Goal: Information Seeking & Learning: Learn about a topic

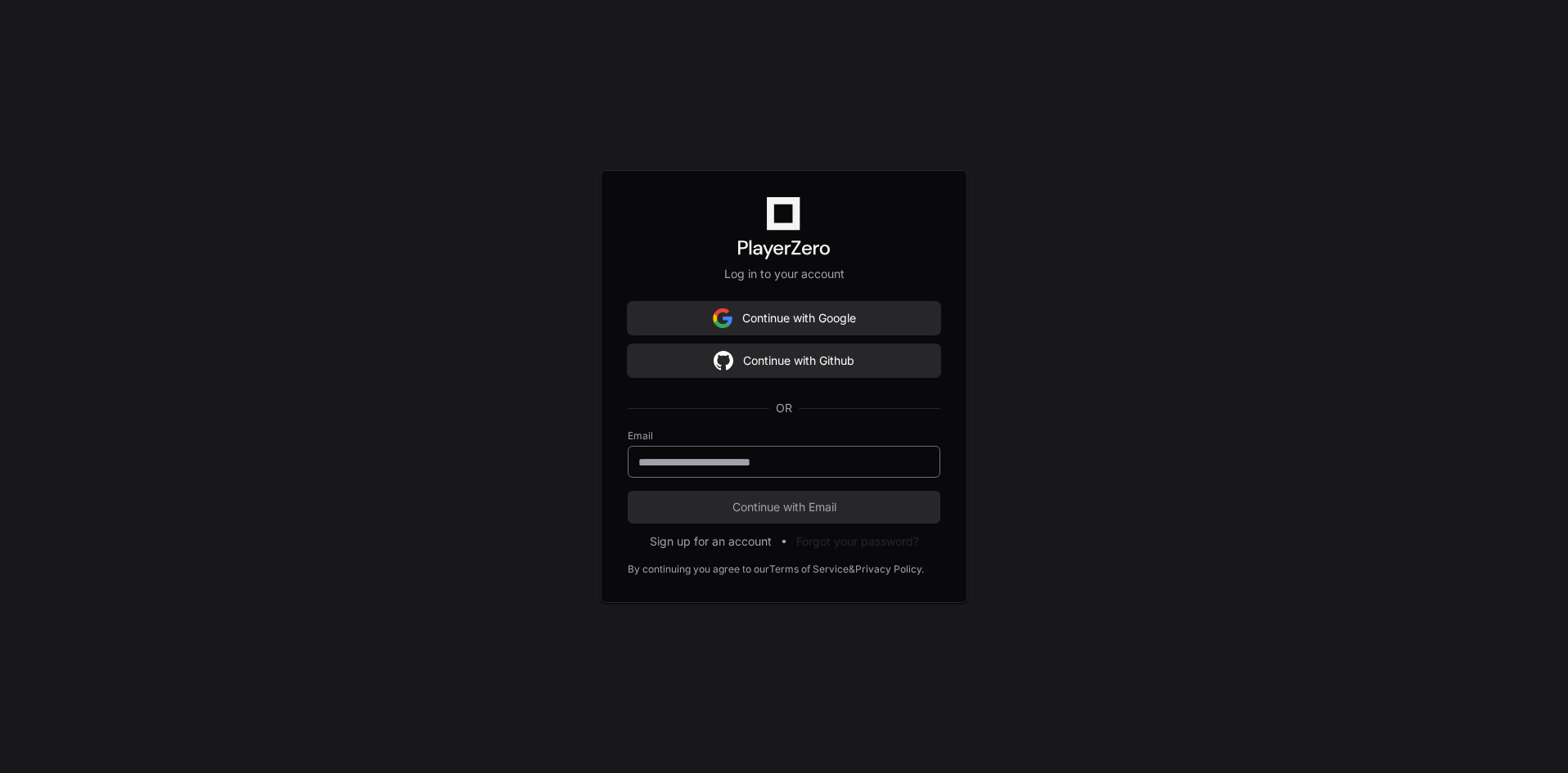
click at [741, 463] on input "email" at bounding box center [784, 462] width 291 height 16
type input "**********"
click at [727, 512] on span "Continue with Email" at bounding box center [784, 507] width 312 height 16
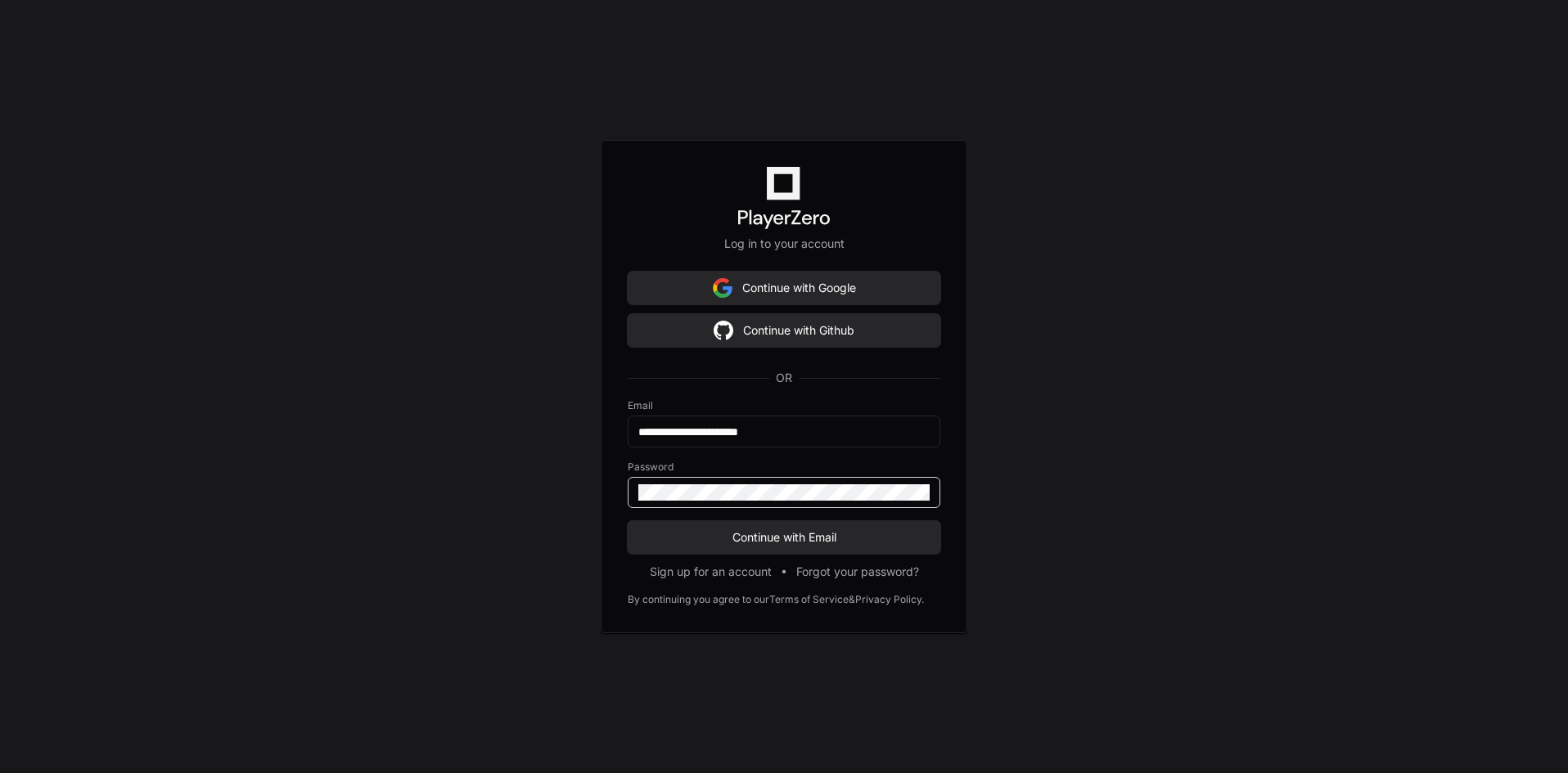
click at [627, 521] on button "Continue with Email" at bounding box center [784, 537] width 312 height 33
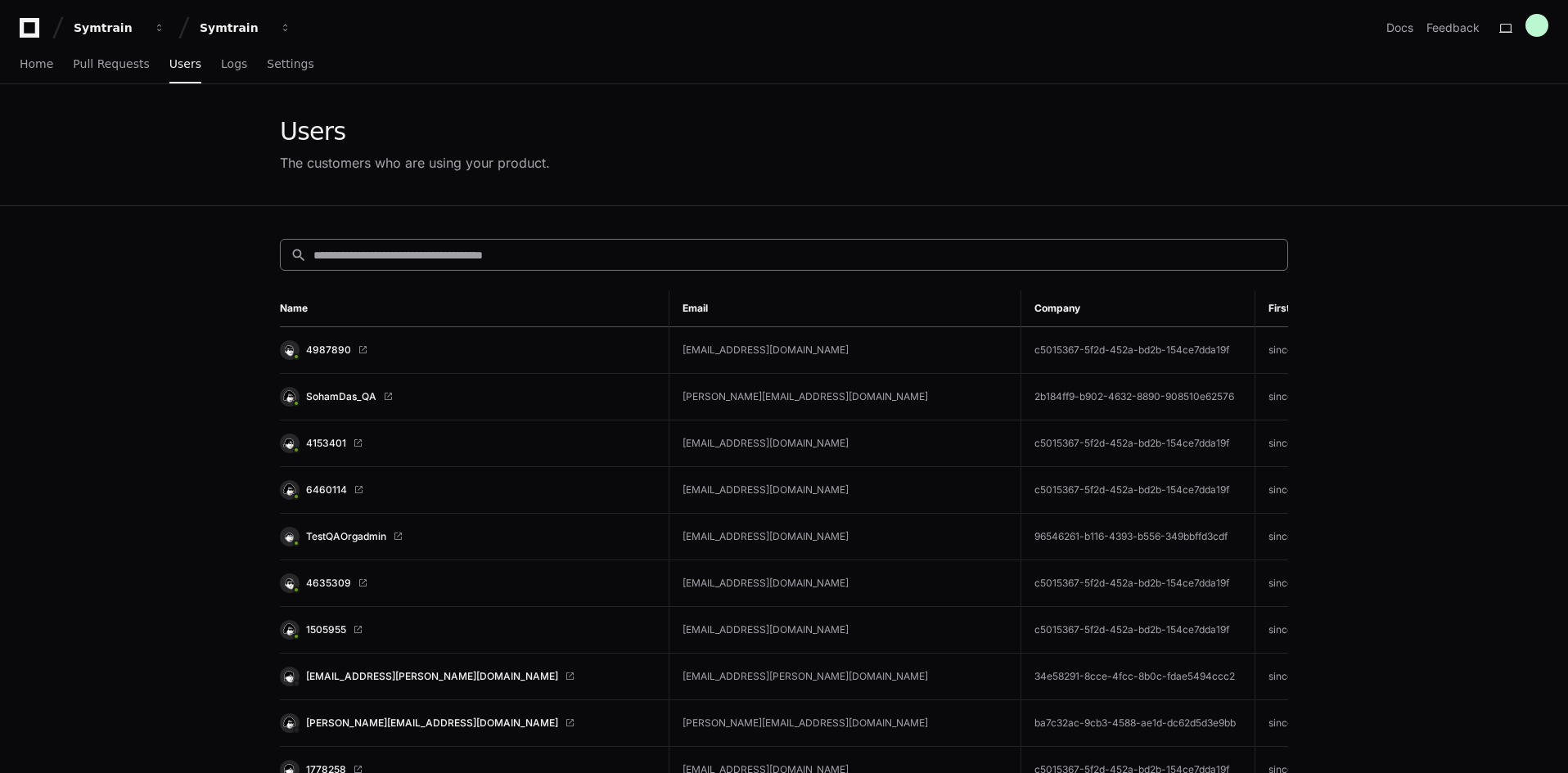
click at [470, 256] on input at bounding box center [795, 255] width 965 height 16
paste input "**********"
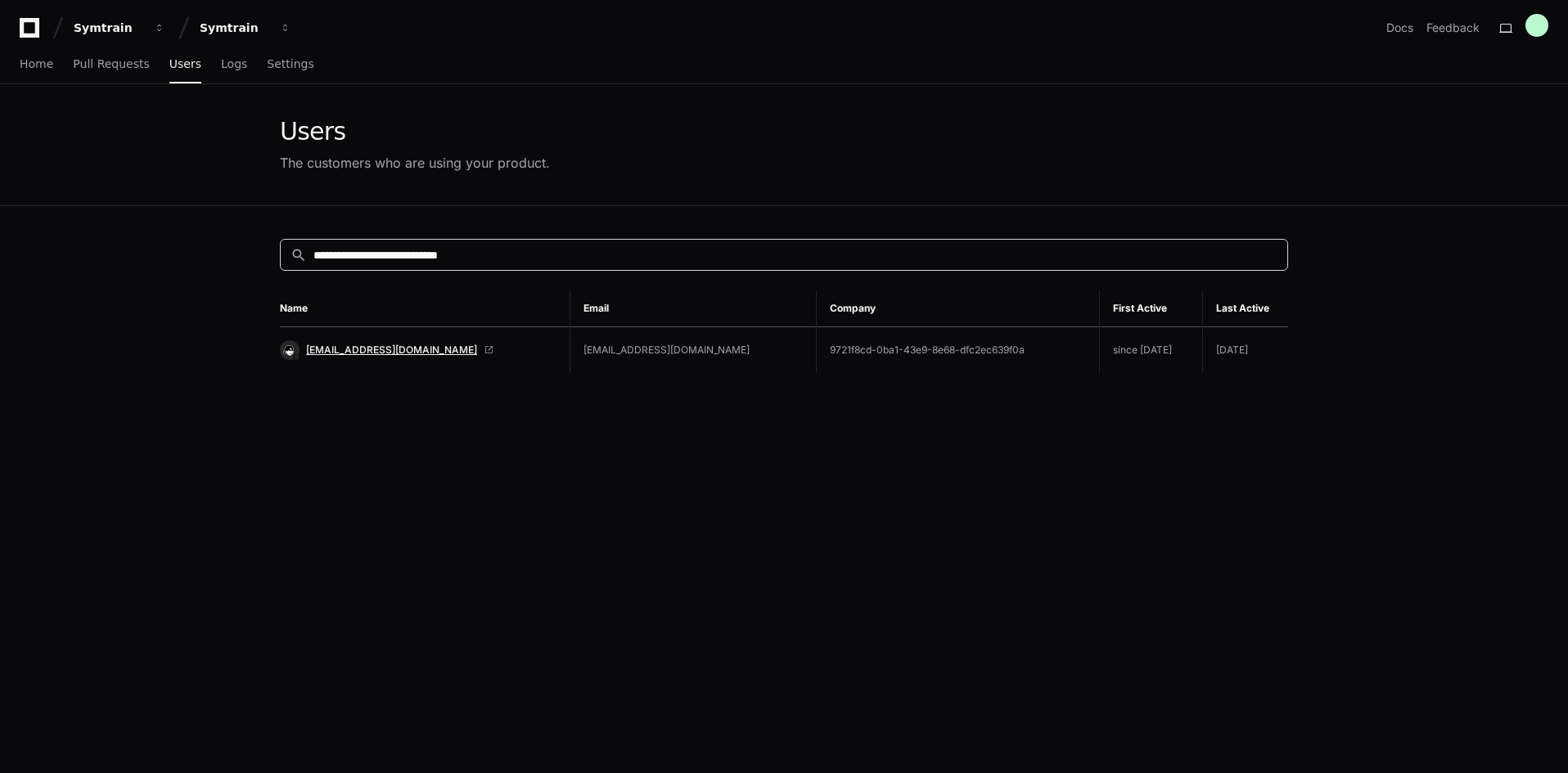
type input "**********"
click at [370, 350] on span "[EMAIL_ADDRESS][DOMAIN_NAME]" at bounding box center [392, 351] width 171 height 13
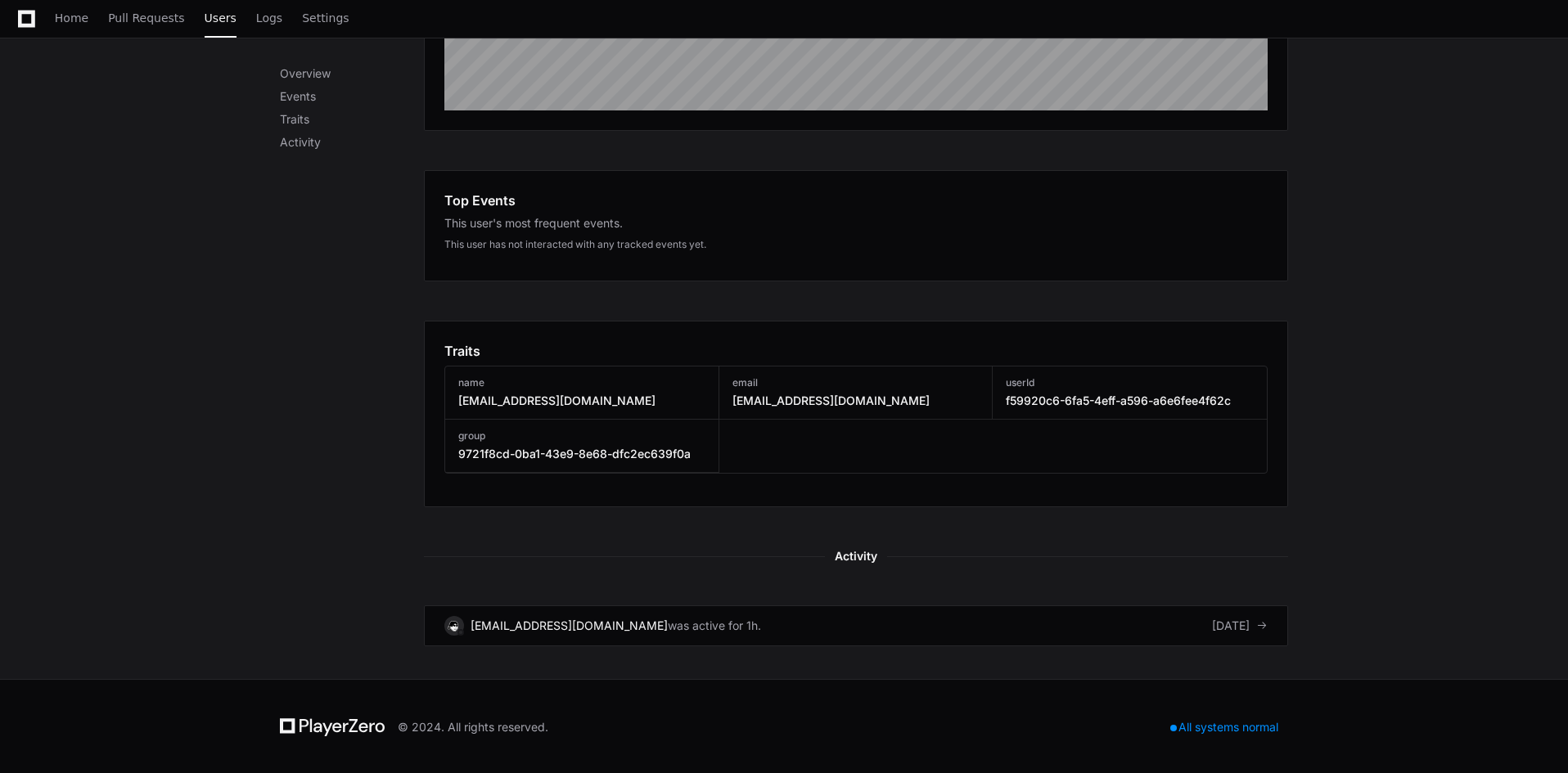
scroll to position [414, 0]
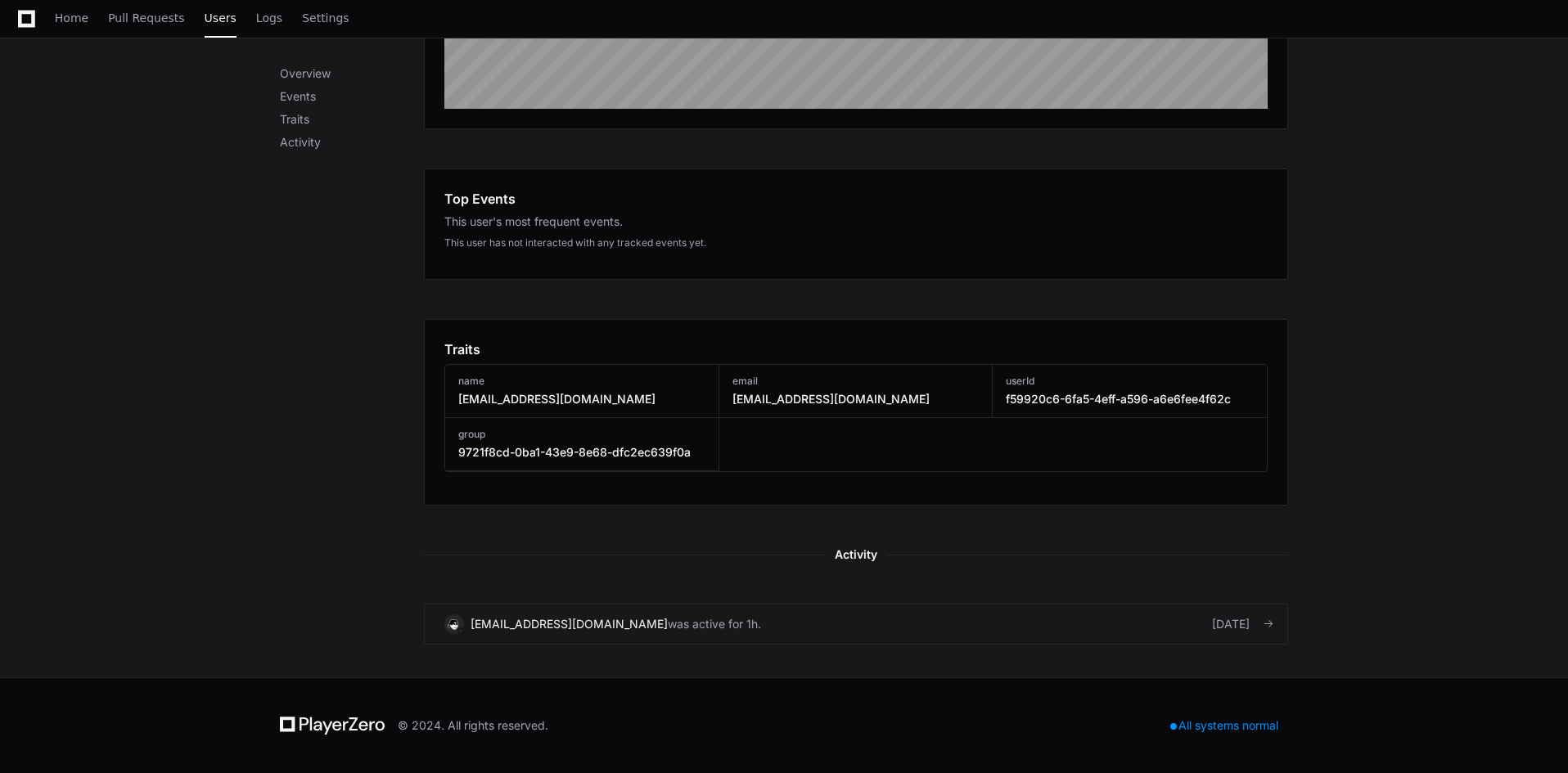
click at [1119, 623] on link "[EMAIL_ADDRESS][DOMAIN_NAME] was active for 1h. [DATE]" at bounding box center [856, 625] width 864 height 41
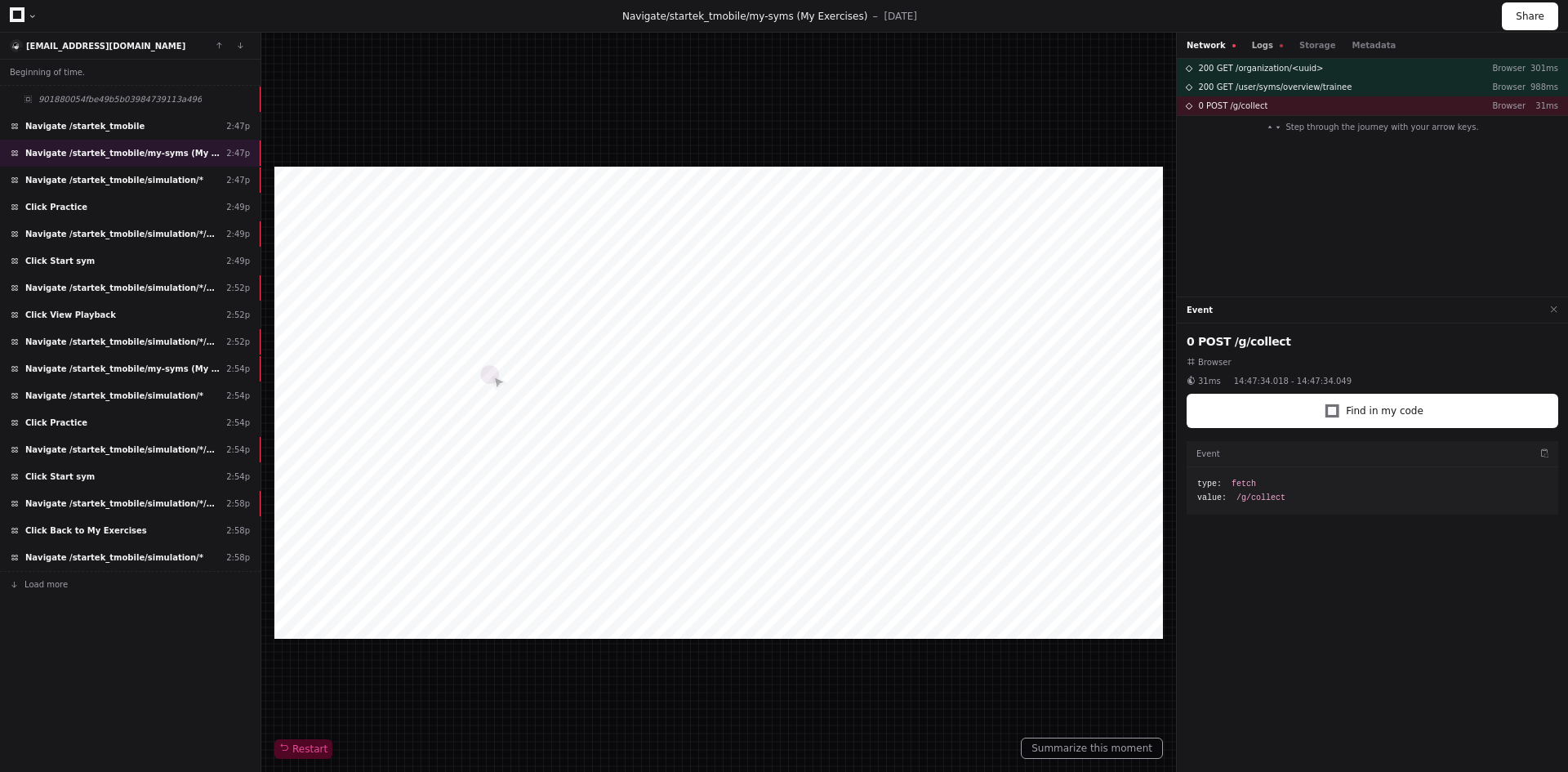
click at [1258, 40] on button "Logs" at bounding box center [1268, 45] width 31 height 12
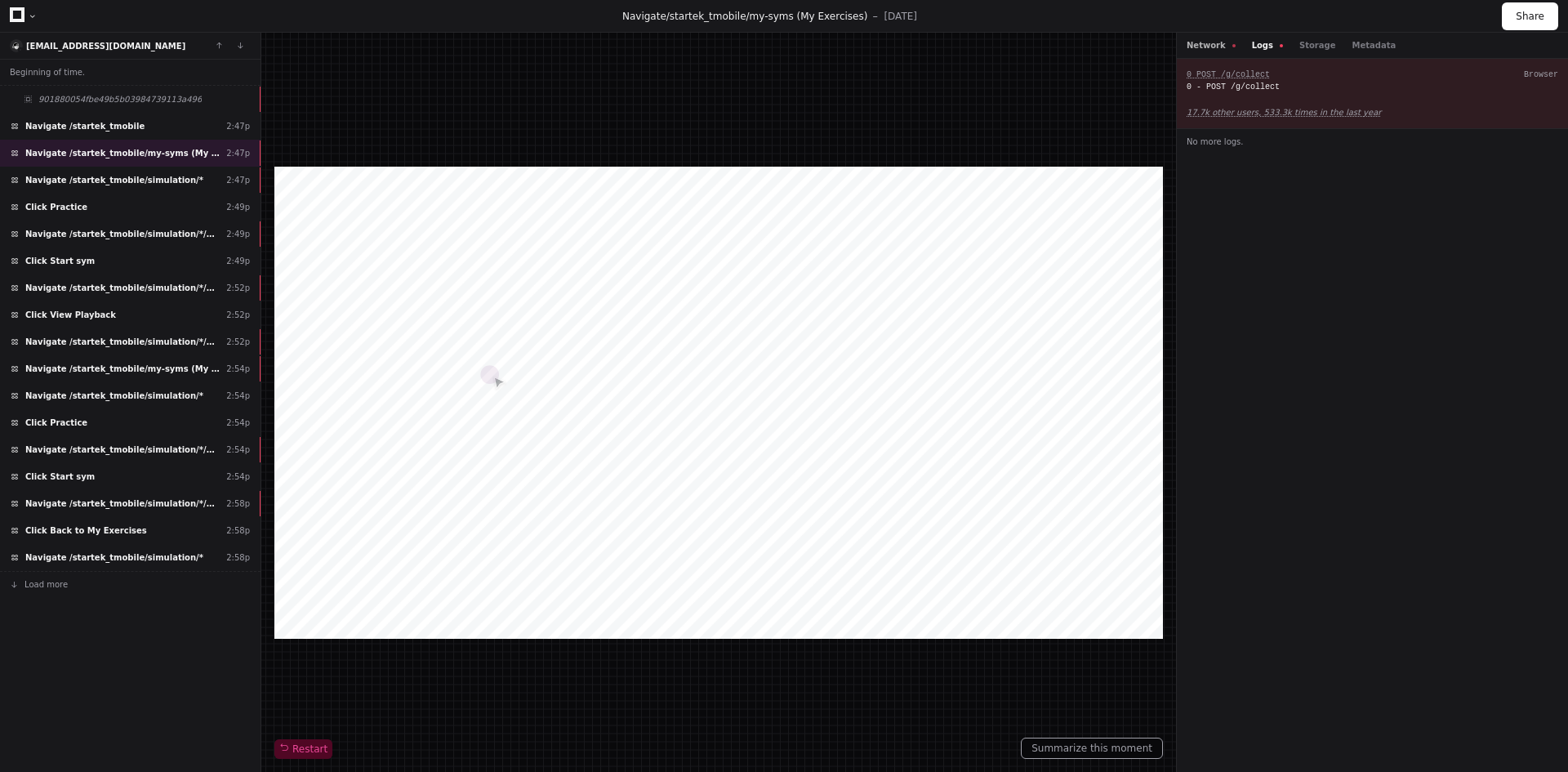
click at [1213, 45] on button "Network" at bounding box center [1210, 45] width 49 height 12
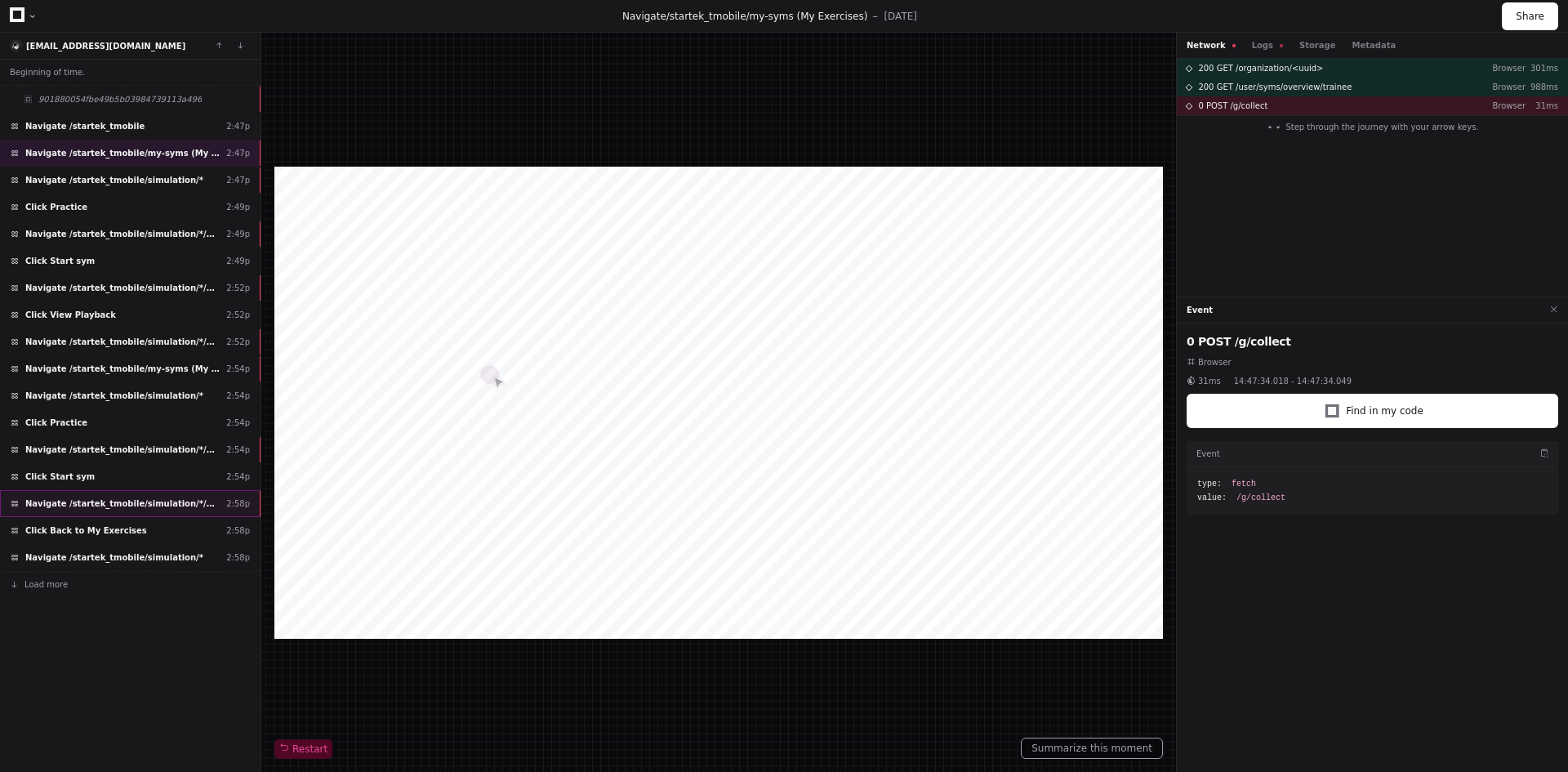
click at [145, 515] on div "Navigate /startek_tmobile/simulation/*/execution/*/statistic 2:58p" at bounding box center [130, 504] width 261 height 27
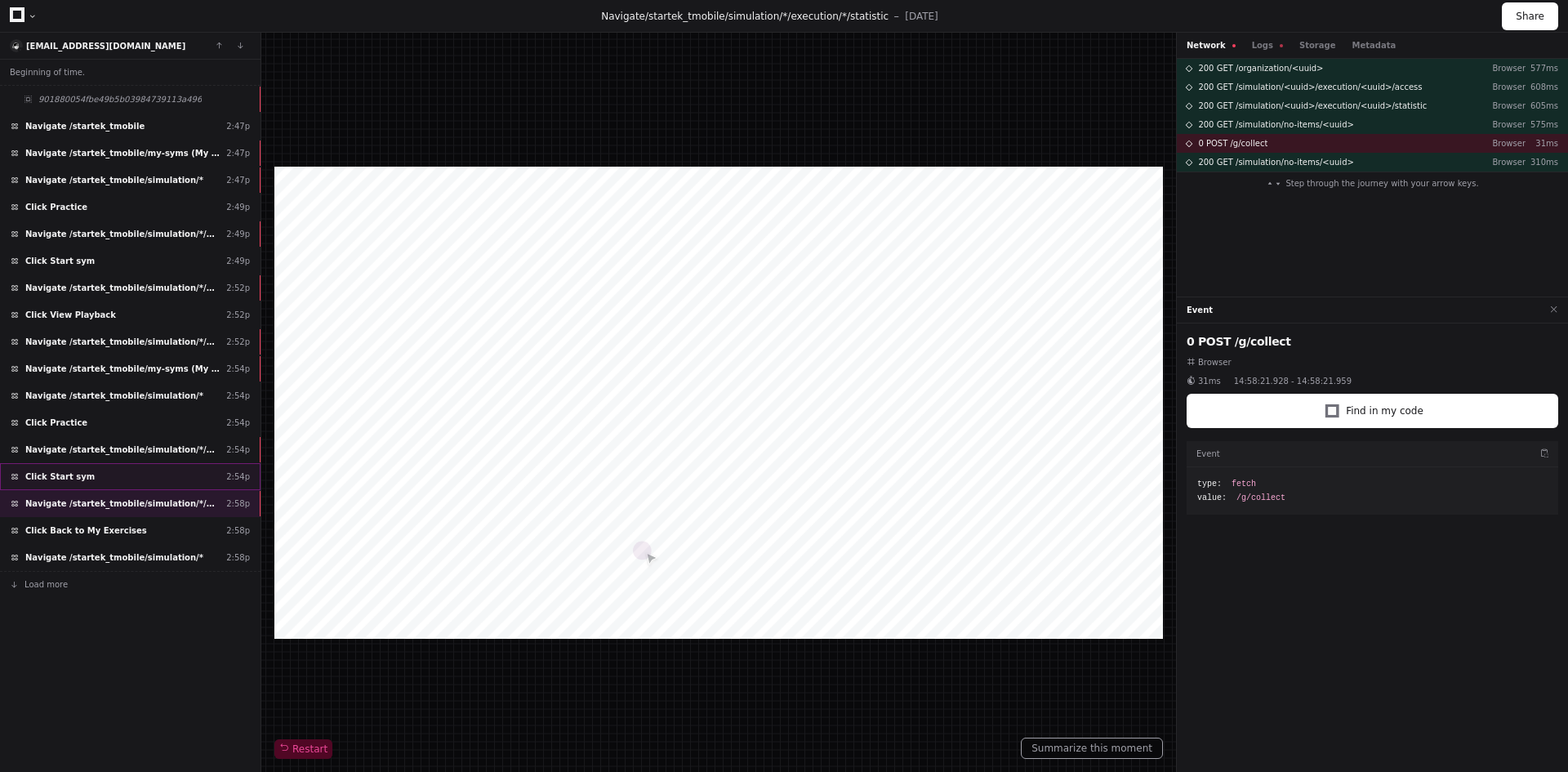
click at [142, 474] on div "Click Start sym 2:54p" at bounding box center [130, 476] width 261 height 27
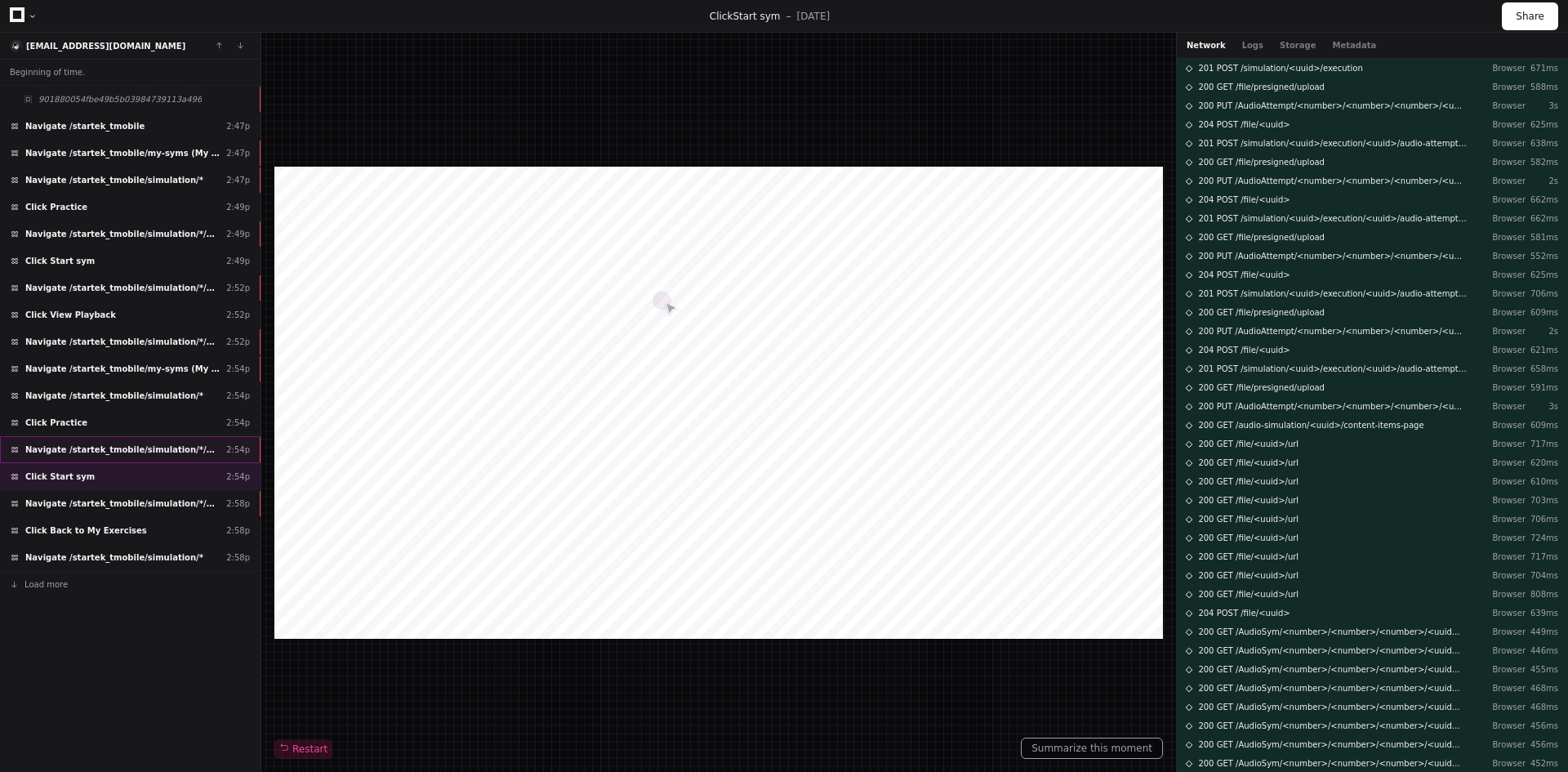
click at [156, 452] on span "Navigate /startek_tmobile/simulation/*/practise" at bounding box center [121, 450] width 194 height 12
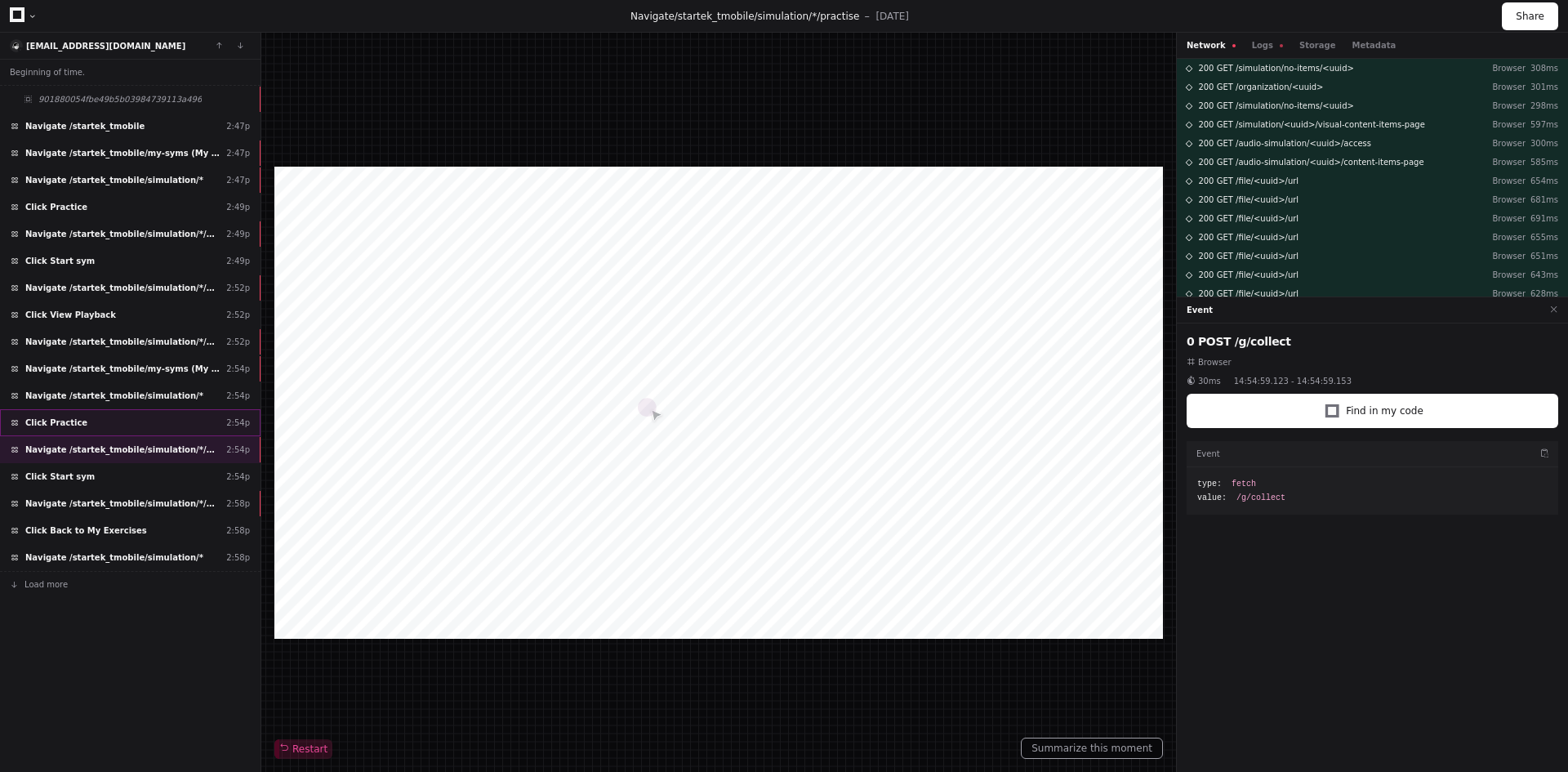
click at [163, 427] on div "Click Practice 2:54p" at bounding box center [130, 423] width 261 height 27
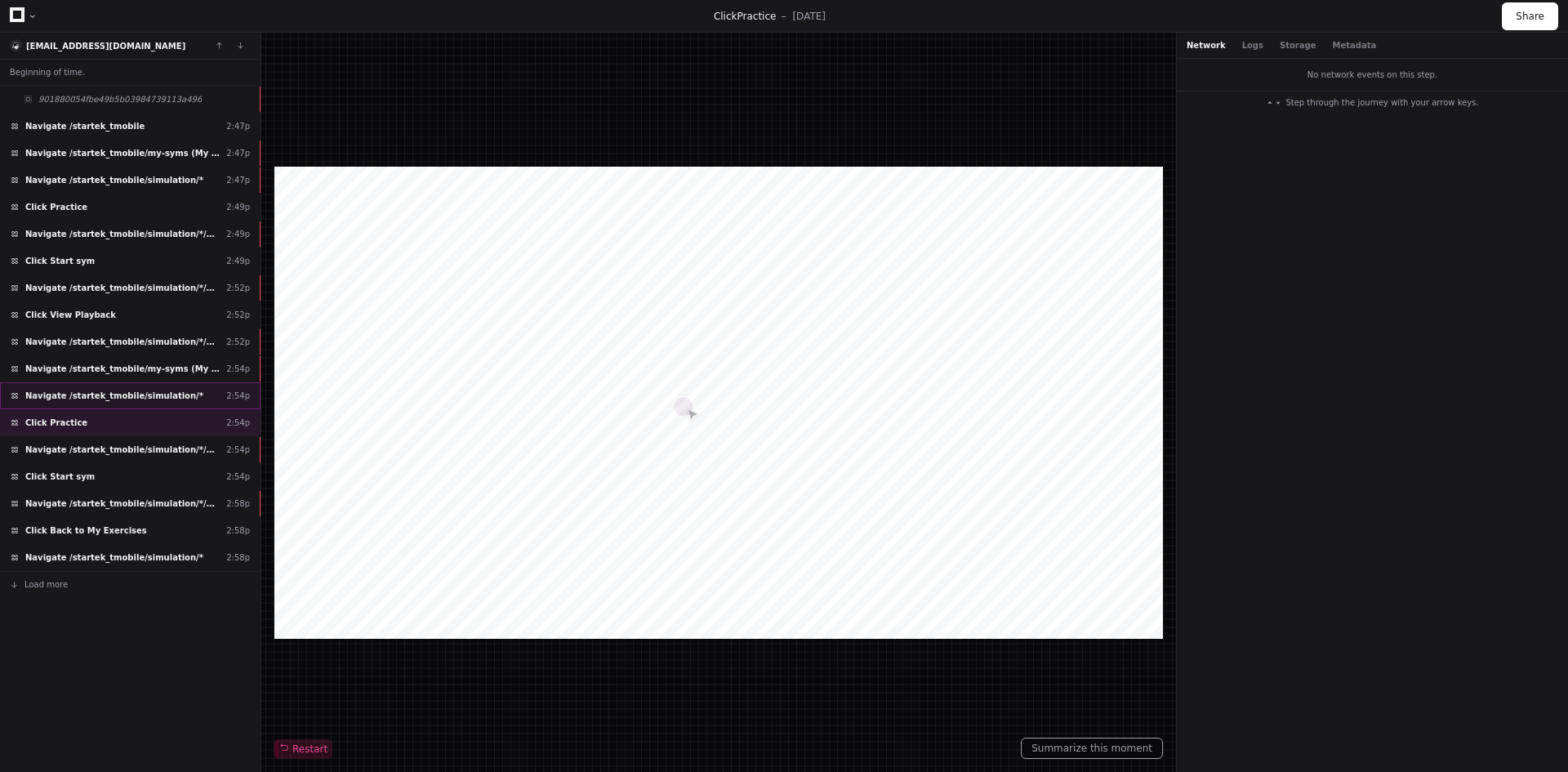
click at [162, 402] on div "Navigate /startek_tmobile/simulation/* 2:54p" at bounding box center [130, 396] width 261 height 27
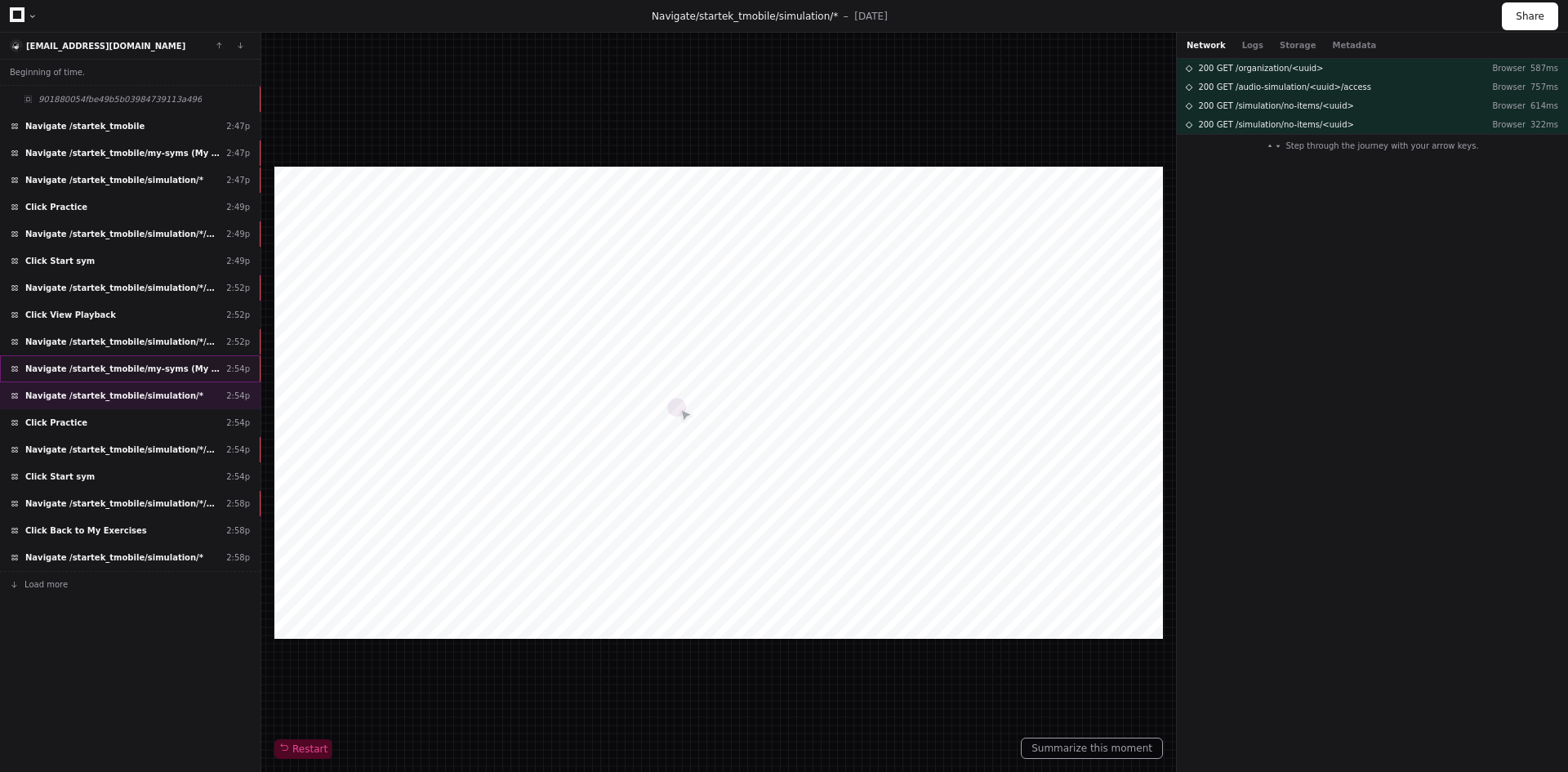
click at [165, 369] on span "Navigate /startek_tmobile/my-syms (My Exercises)" at bounding box center [121, 368] width 194 height 12
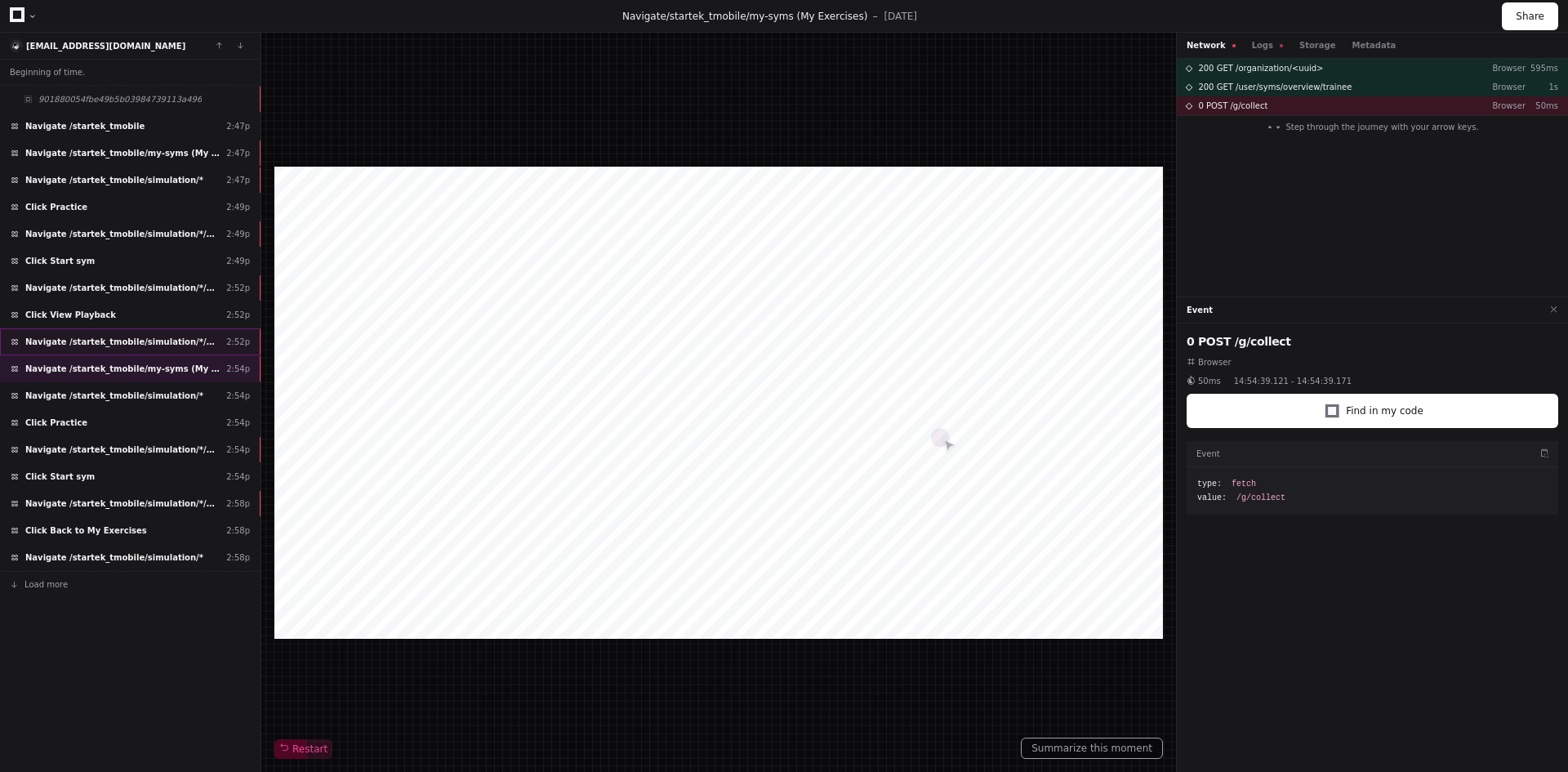
click at [168, 345] on span "Navigate /startek_tmobile/simulation/*/execution/*" at bounding box center [121, 342] width 194 height 12
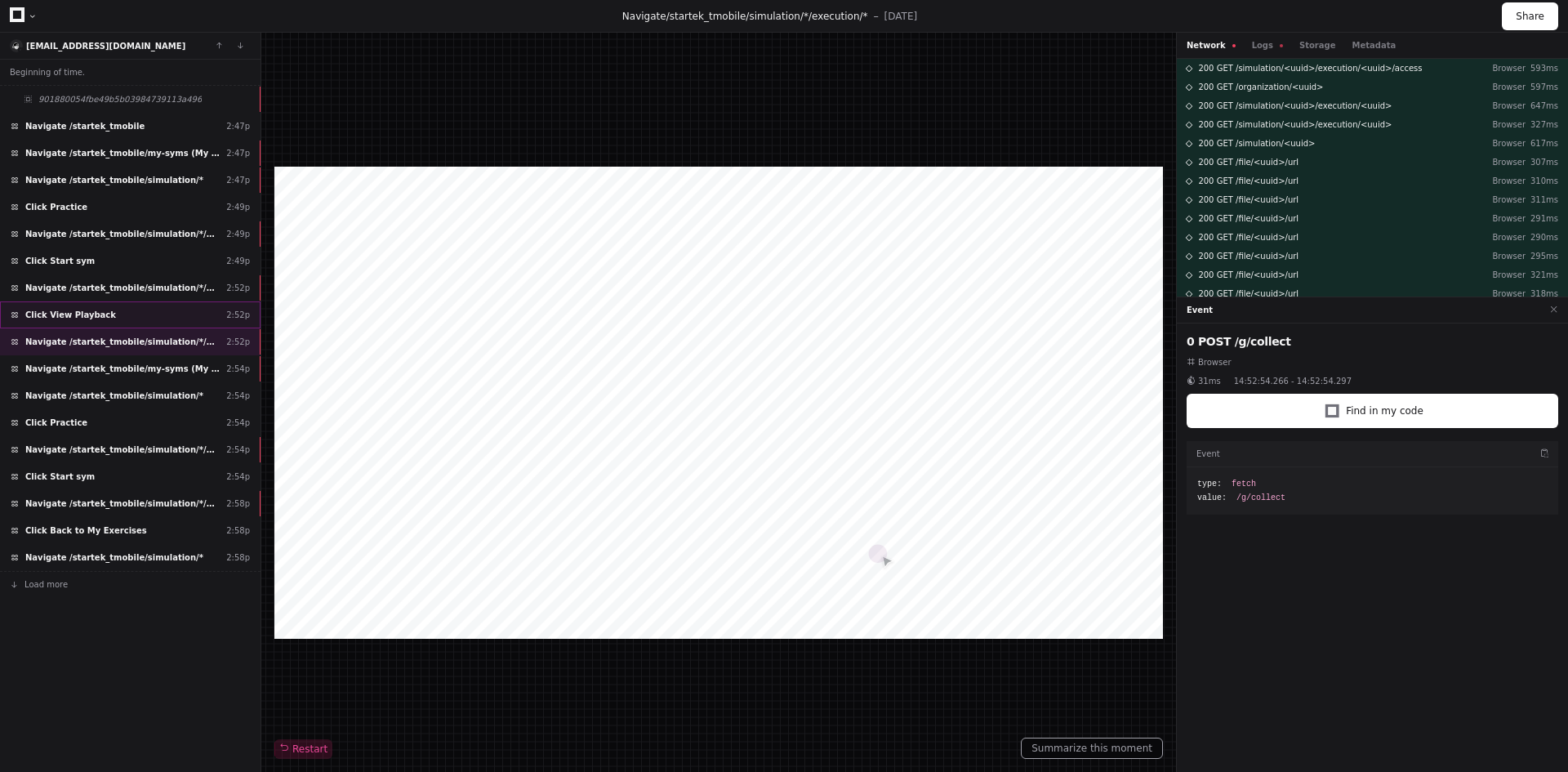
click at [169, 312] on div "Click View Playback 2:52p" at bounding box center [130, 315] width 261 height 27
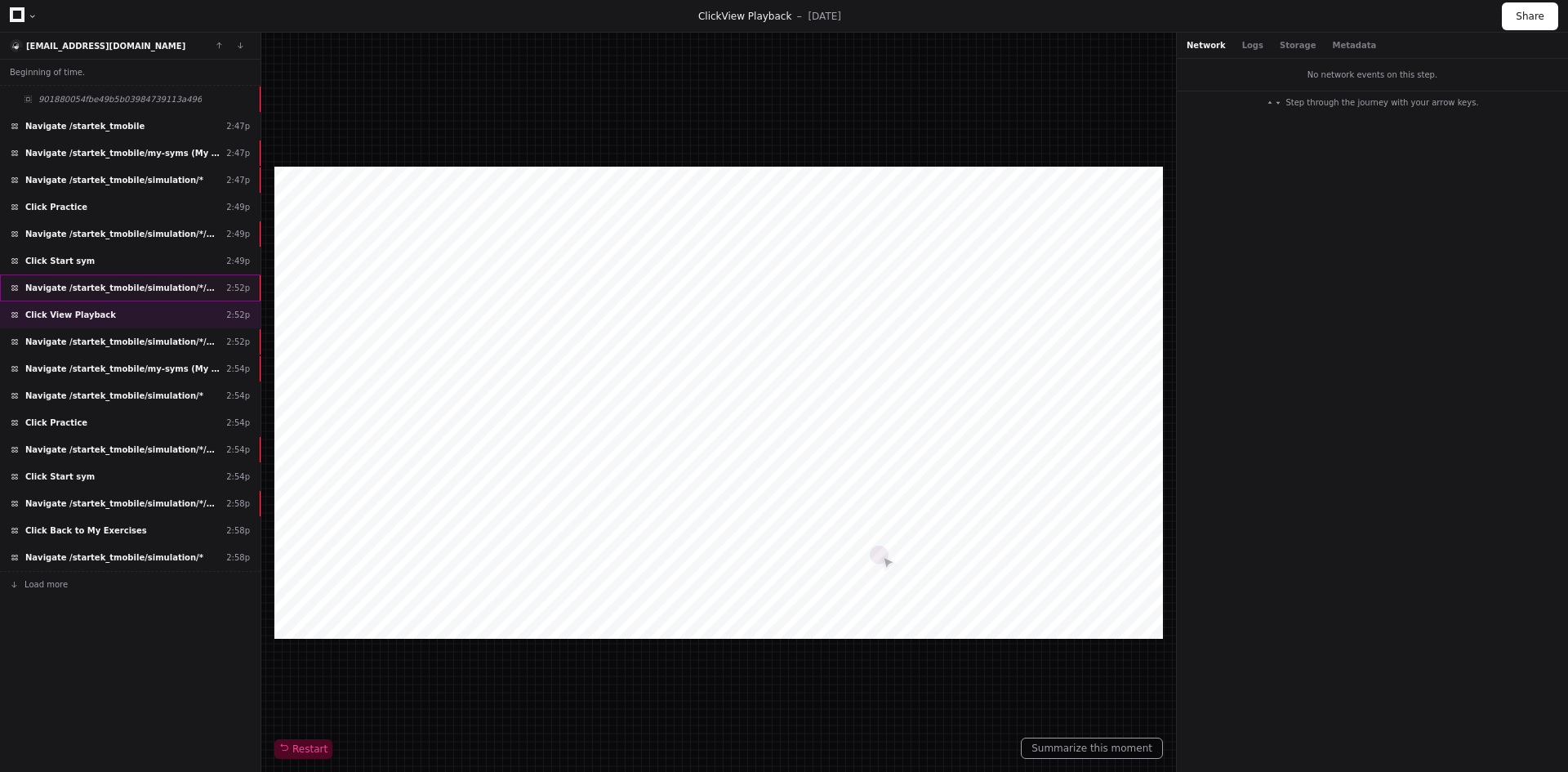
click at [166, 291] on span "Navigate /startek_tmobile/simulation/*/execution/*/statistic" at bounding box center [121, 288] width 194 height 12
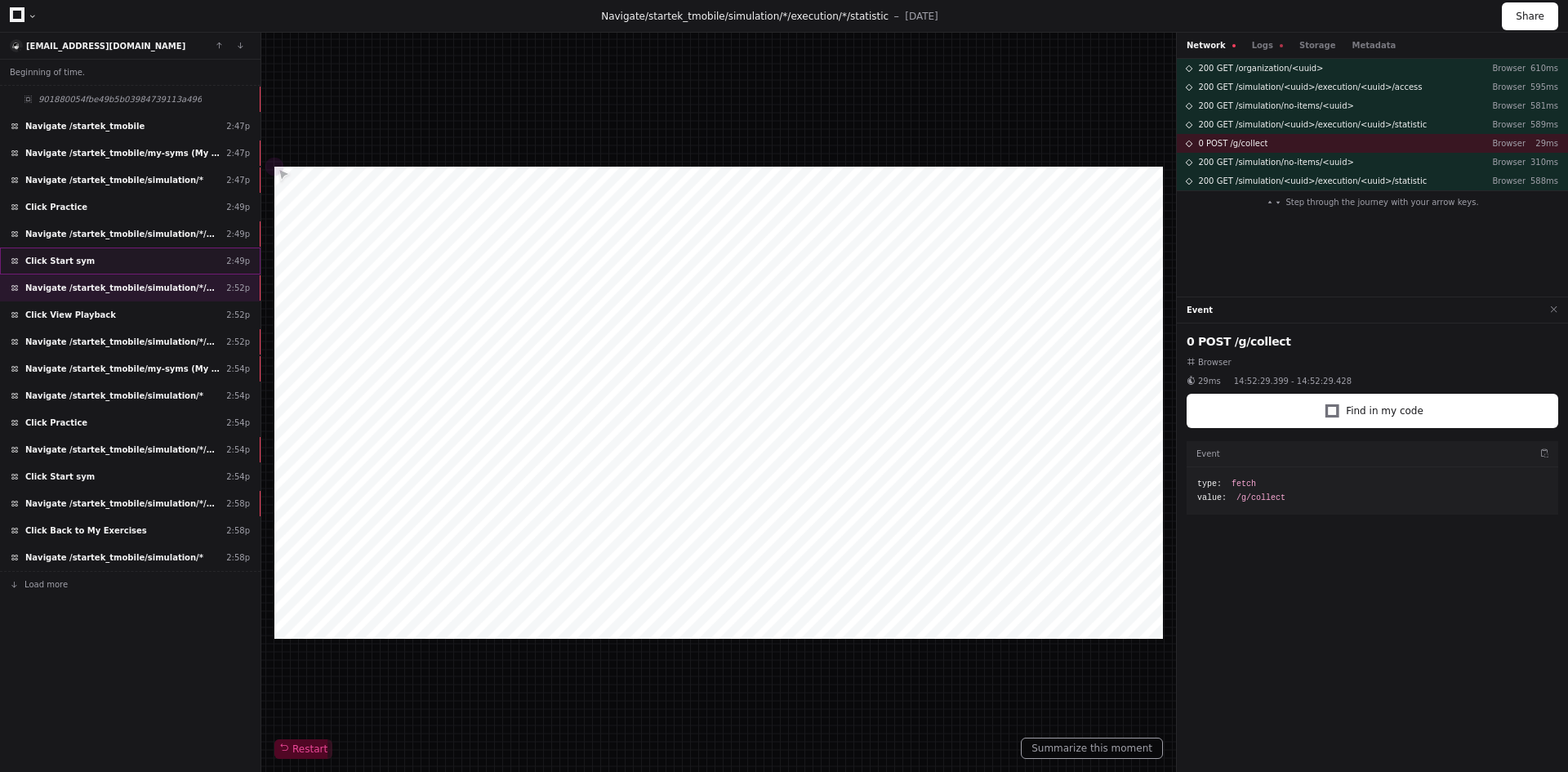
click at [169, 264] on div "Click Start sym 2:49p" at bounding box center [130, 261] width 261 height 27
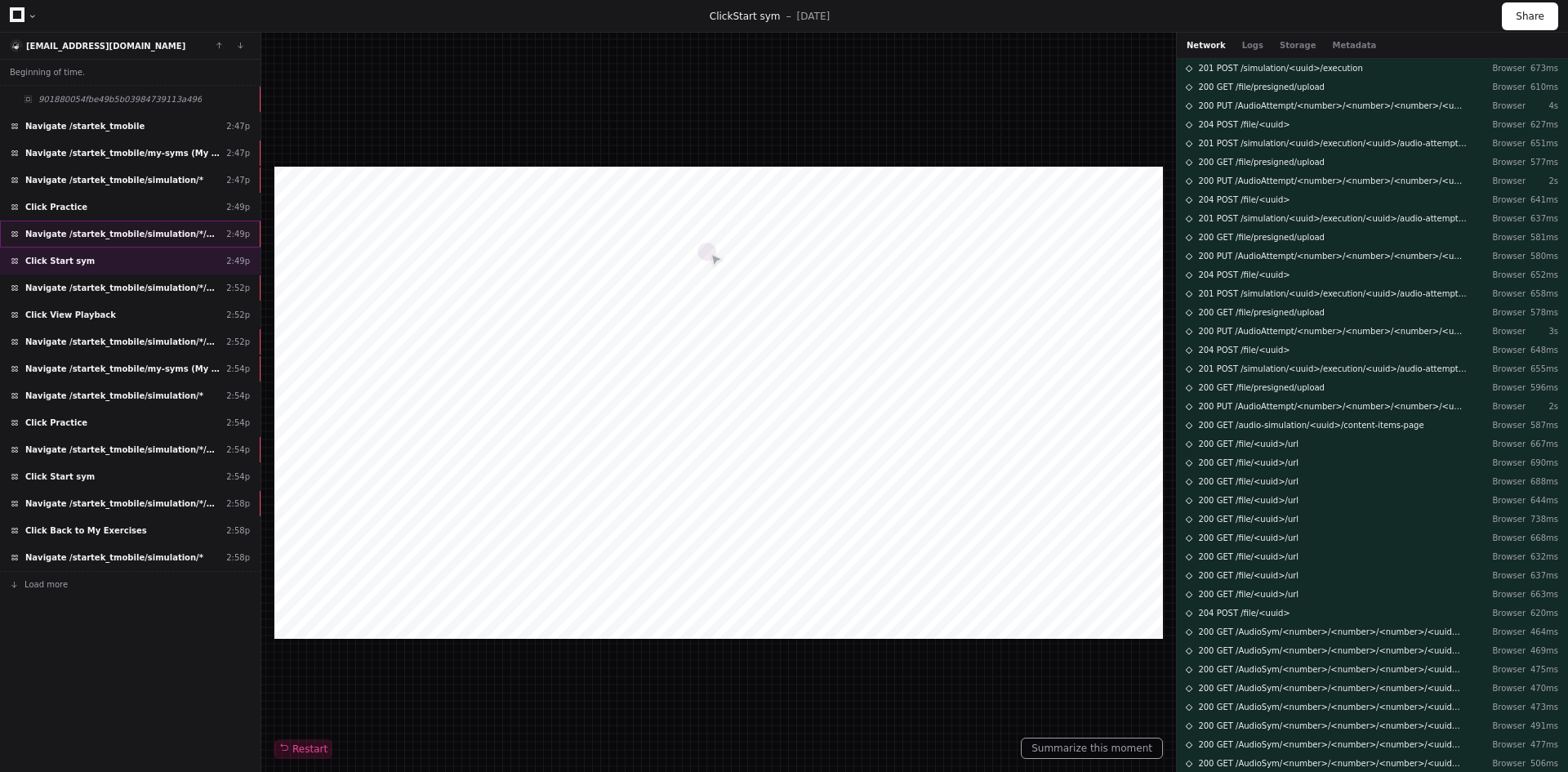
click at [176, 229] on span "Navigate /startek_tmobile/simulation/*/practise" at bounding box center [121, 233] width 194 height 12
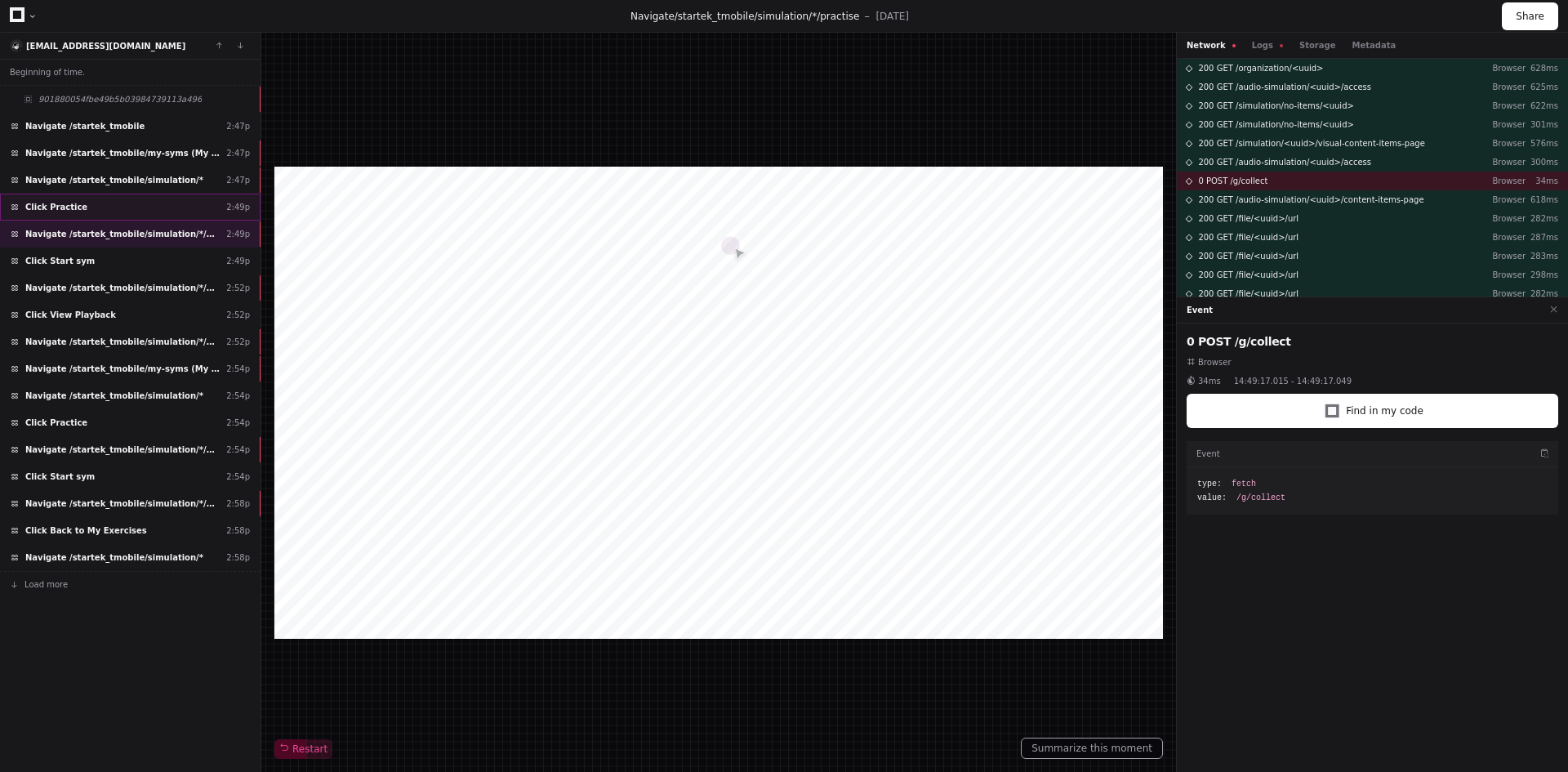
click at [176, 207] on div "Click Practice 2:49p" at bounding box center [130, 207] width 261 height 27
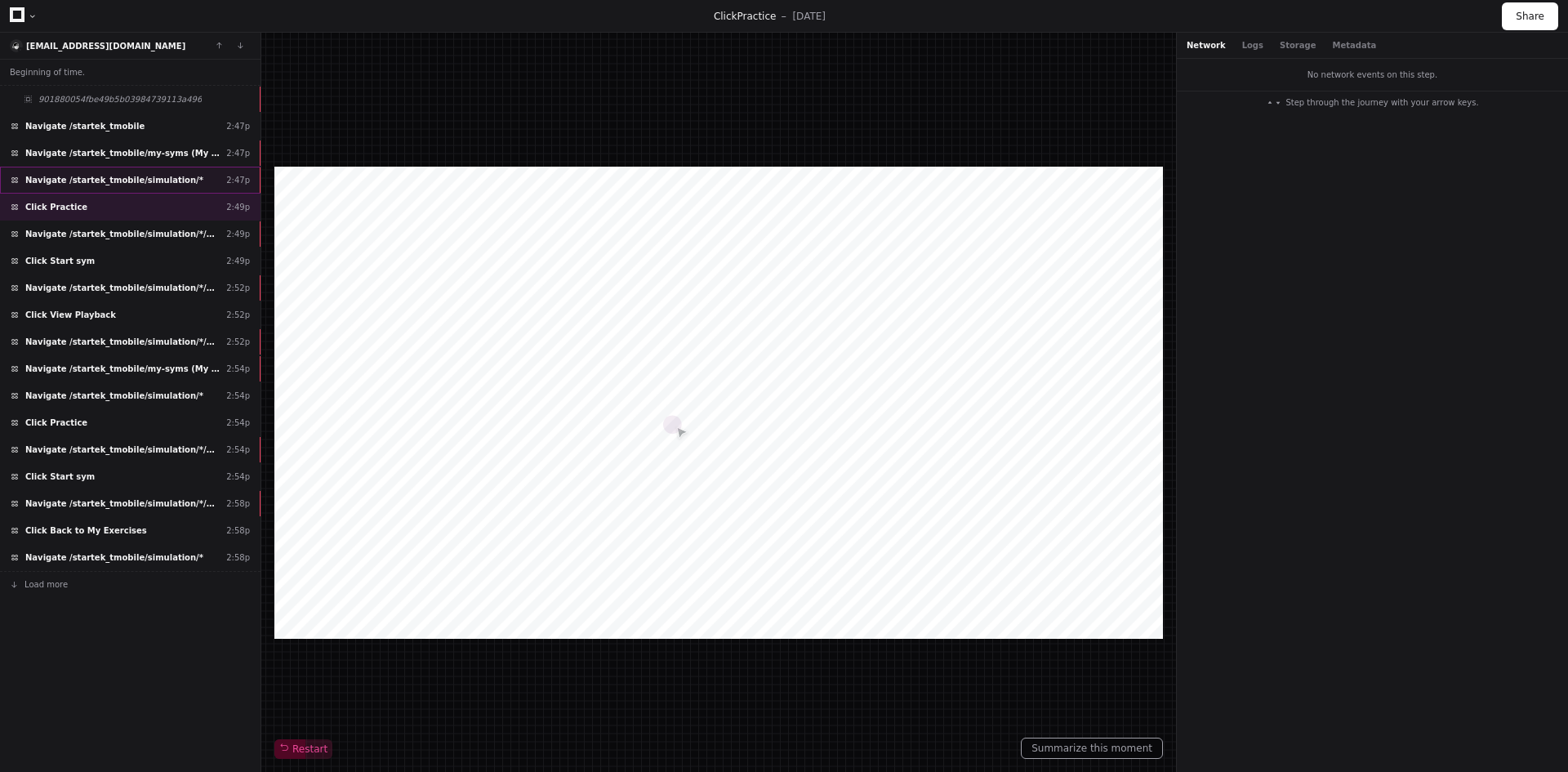
click at [180, 181] on div "Navigate /startek_tmobile/simulation/* 2:47p" at bounding box center [130, 180] width 261 height 27
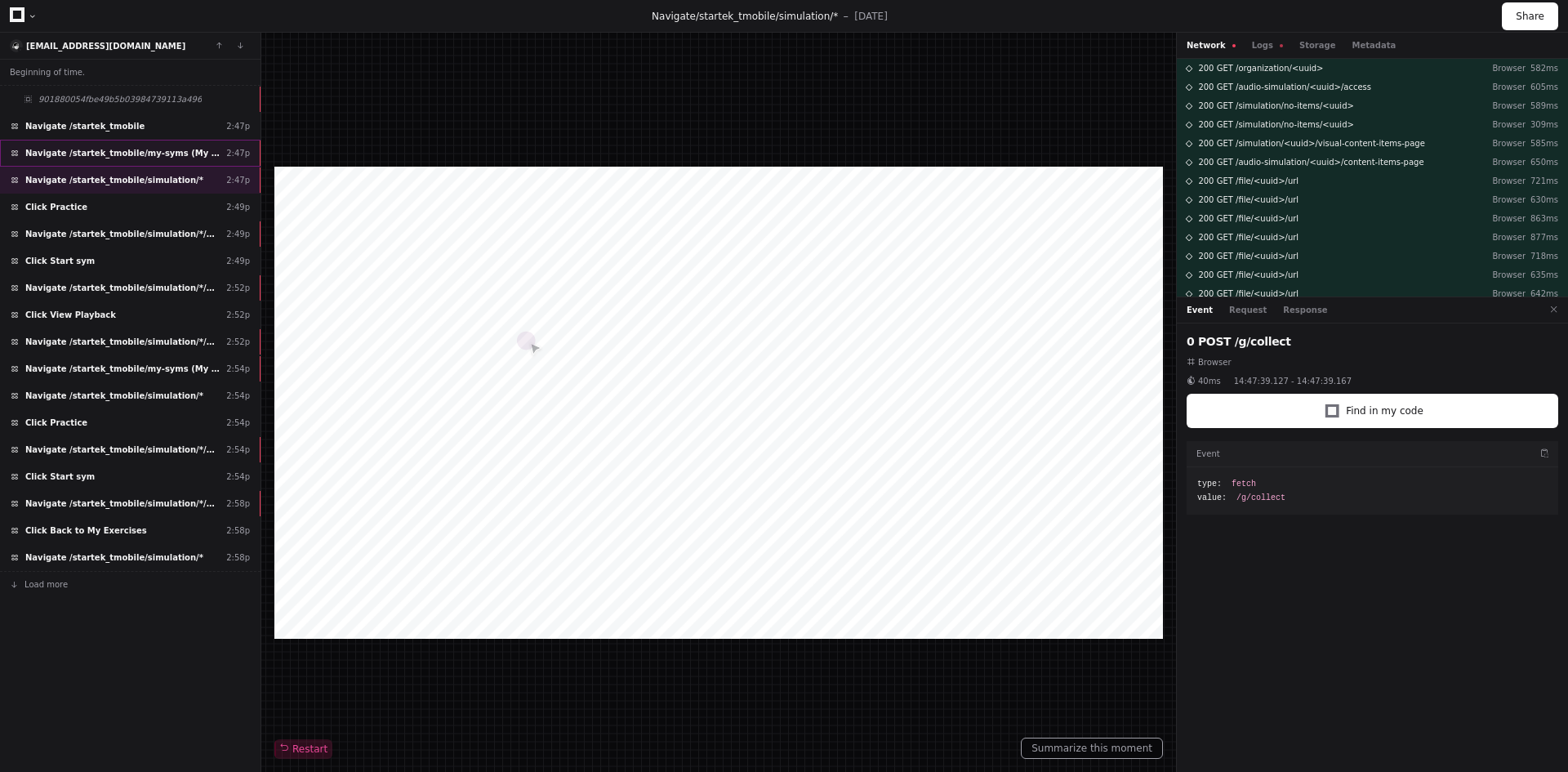
click at [182, 152] on span "Navigate /startek_tmobile/my-syms (My Exercises)" at bounding box center [121, 153] width 194 height 12
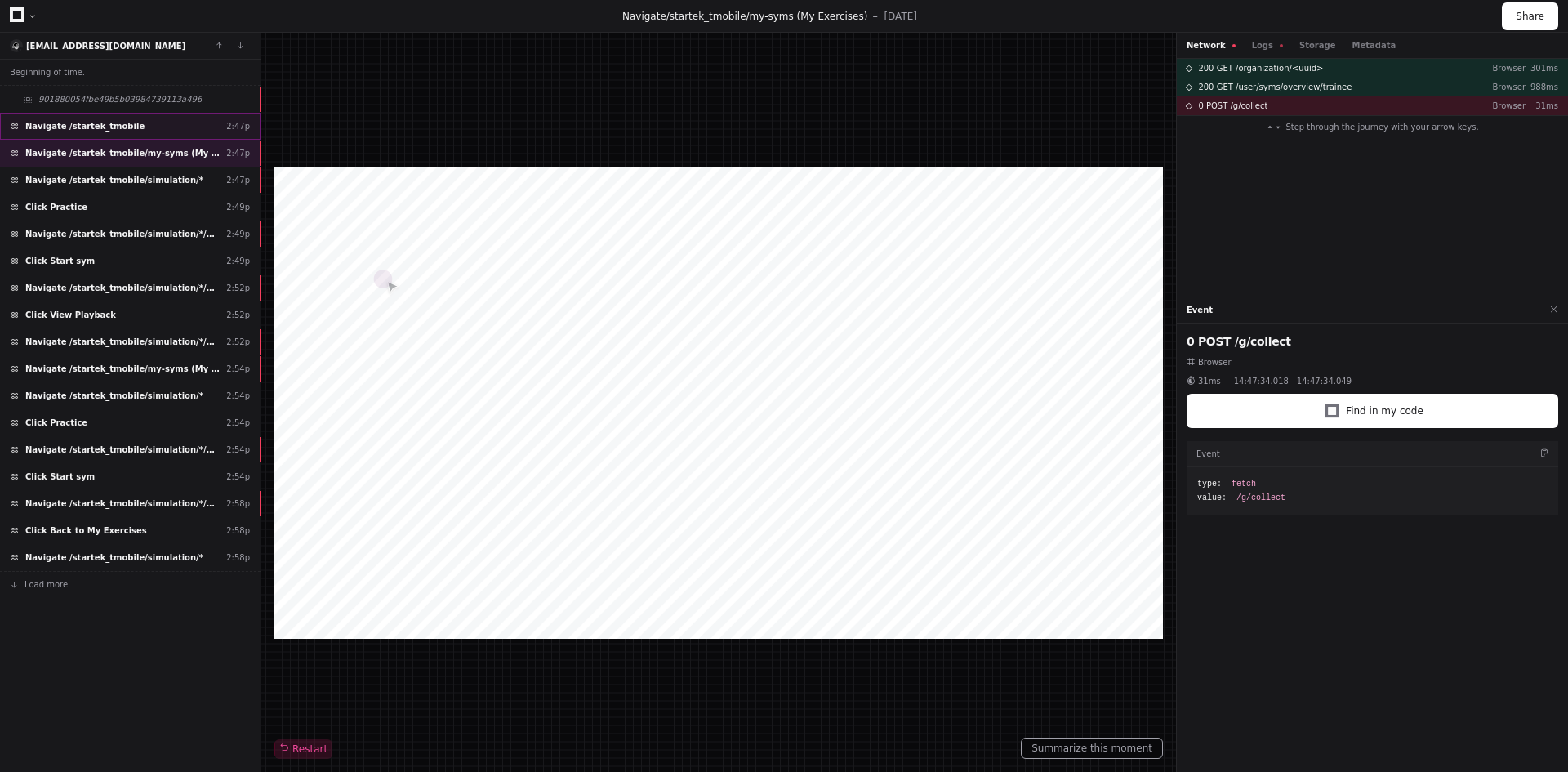
click at [186, 123] on div "Navigate /startek_tmobile 2:47p" at bounding box center [130, 126] width 261 height 27
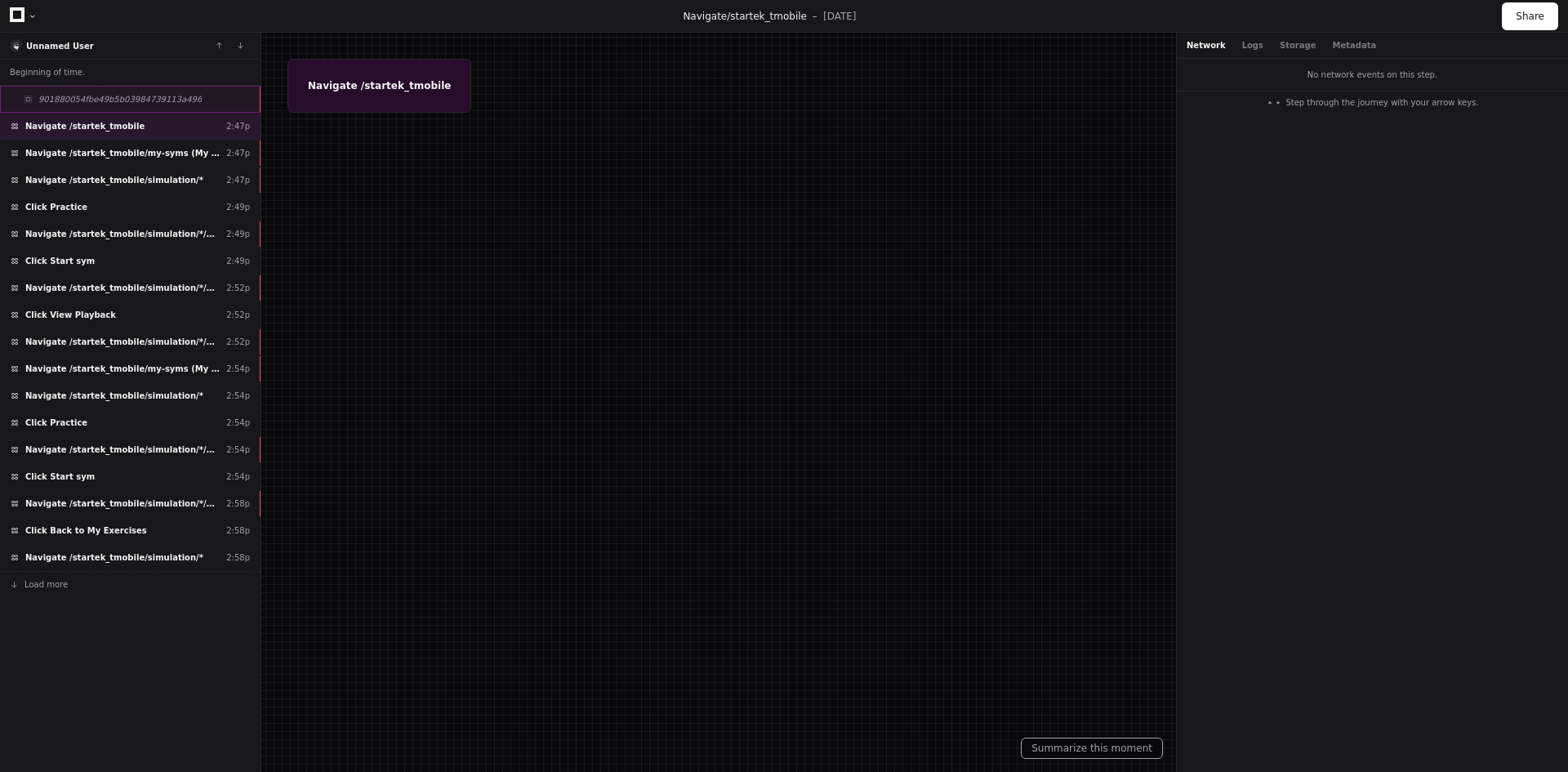
click at [193, 91] on div "901880054fbe49b5b03984739113a496" at bounding box center [130, 99] width 261 height 27
